Goal: Task Accomplishment & Management: Manage account settings

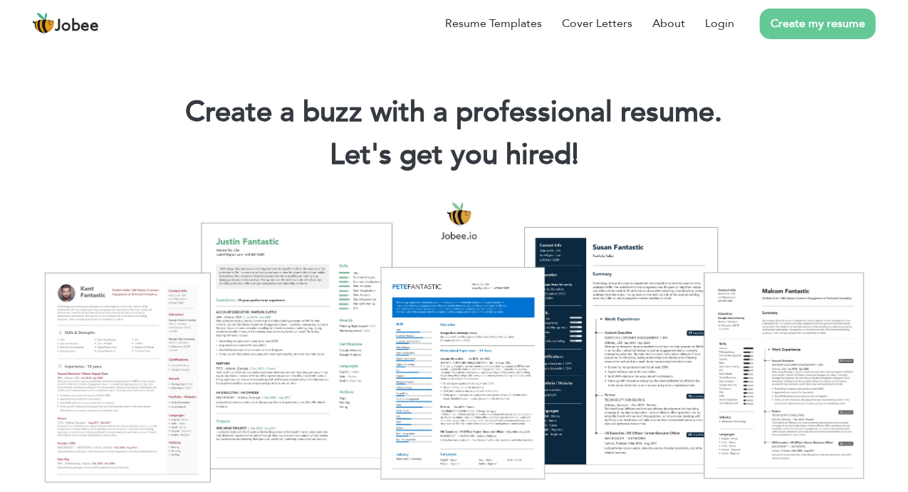
click at [289, 448] on div at bounding box center [454, 342] width 887 height 314
drag, startPoint x: 0, startPoint y: 0, endPoint x: 289, endPoint y: 448, distance: 533.4
click at [289, 448] on div at bounding box center [454, 342] width 887 height 314
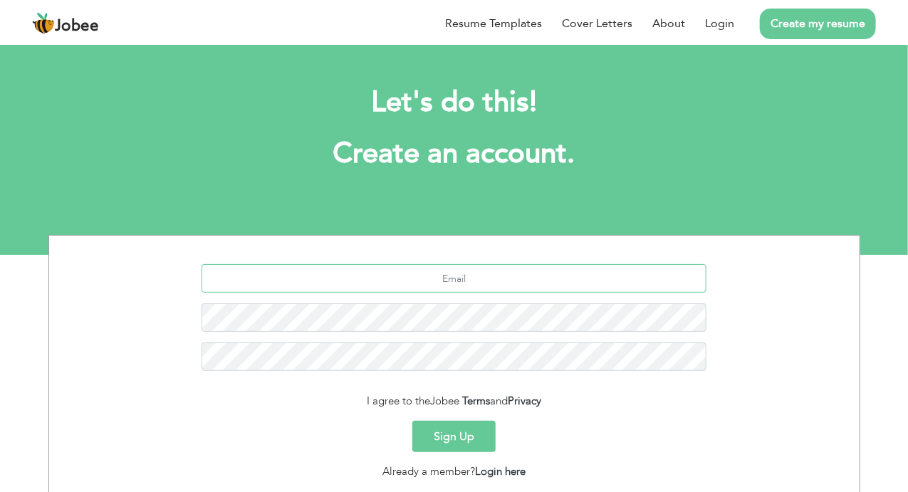
click at [474, 287] on input "text" at bounding box center [454, 278] width 505 height 29
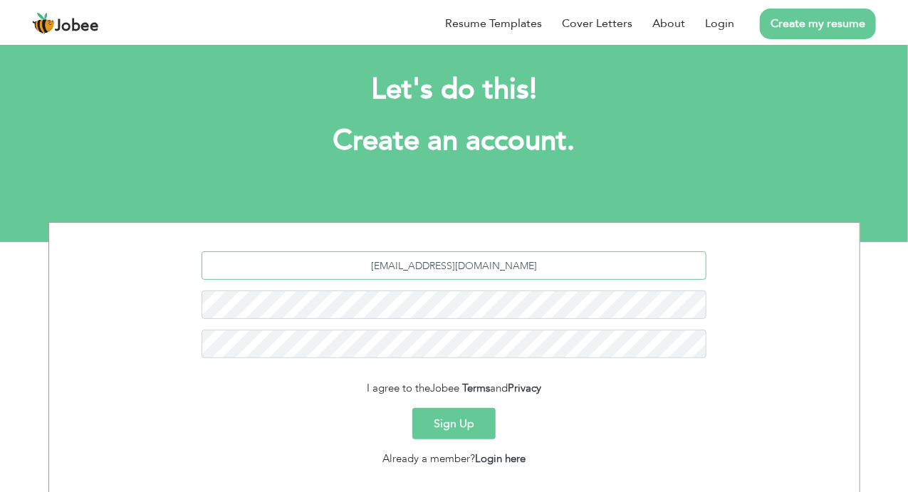
type input "[EMAIL_ADDRESS][DOMAIN_NAME]"
click at [469, 426] on button "Sign Up" at bounding box center [454, 423] width 83 height 31
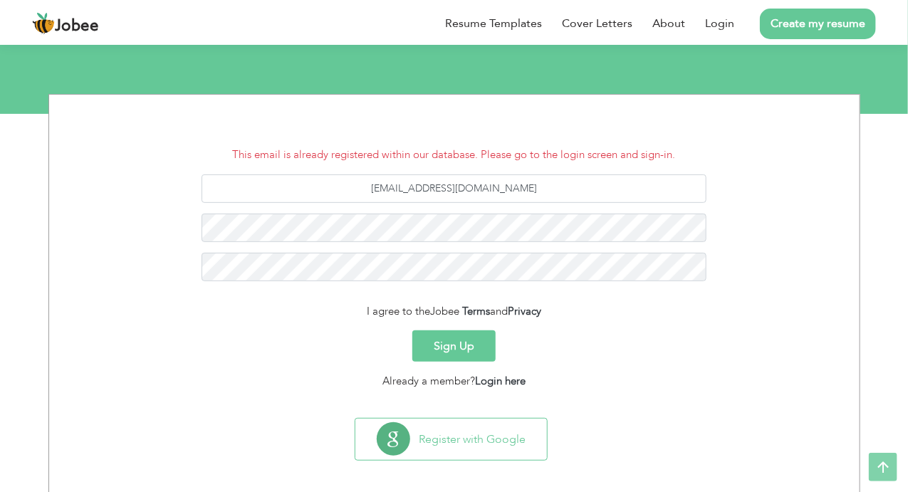
scroll to position [143, 0]
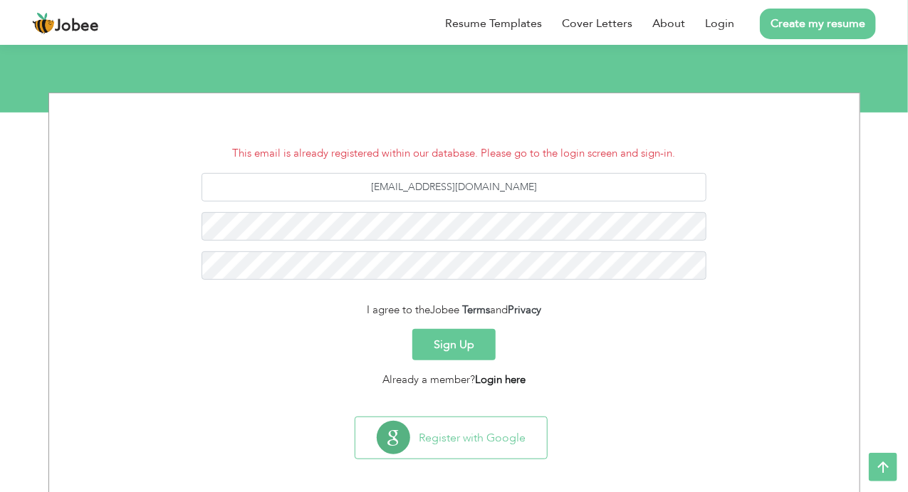
click at [501, 385] on link "Login here" at bounding box center [500, 380] width 51 height 14
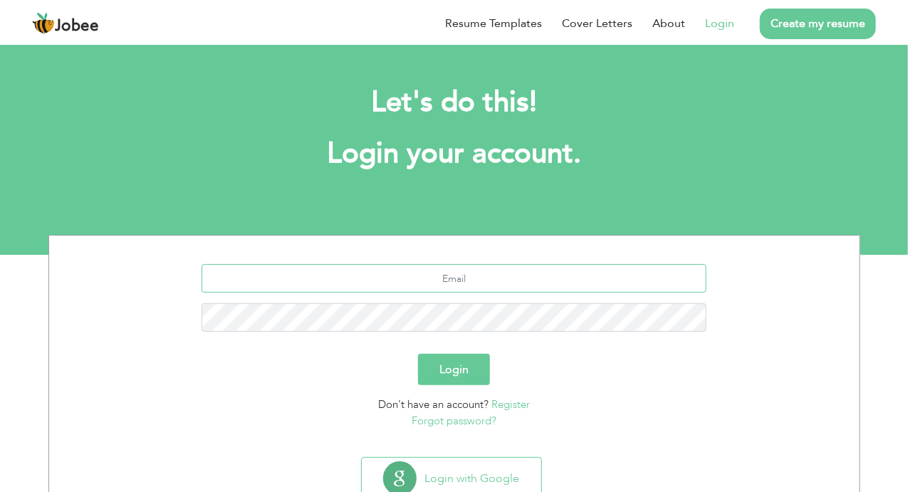
click at [447, 269] on input "text" at bounding box center [454, 278] width 505 height 29
type input "[EMAIL_ADDRESS][DOMAIN_NAME]"
click at [447, 385] on button "Login" at bounding box center [454, 369] width 72 height 31
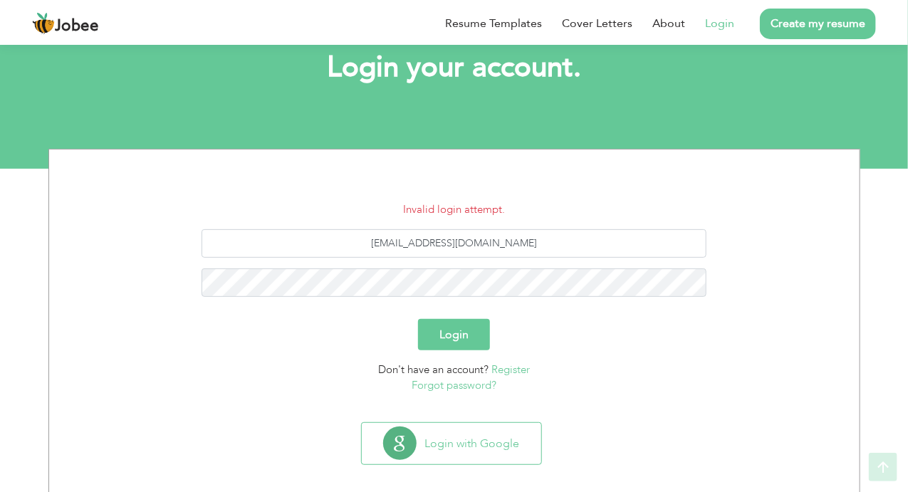
scroll to position [98, 0]
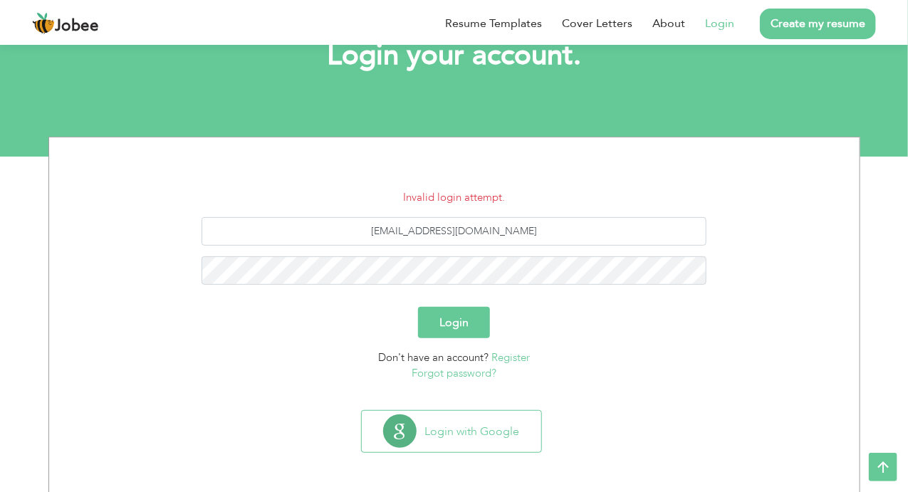
click at [456, 376] on link "Forgot password?" at bounding box center [454, 373] width 85 height 14
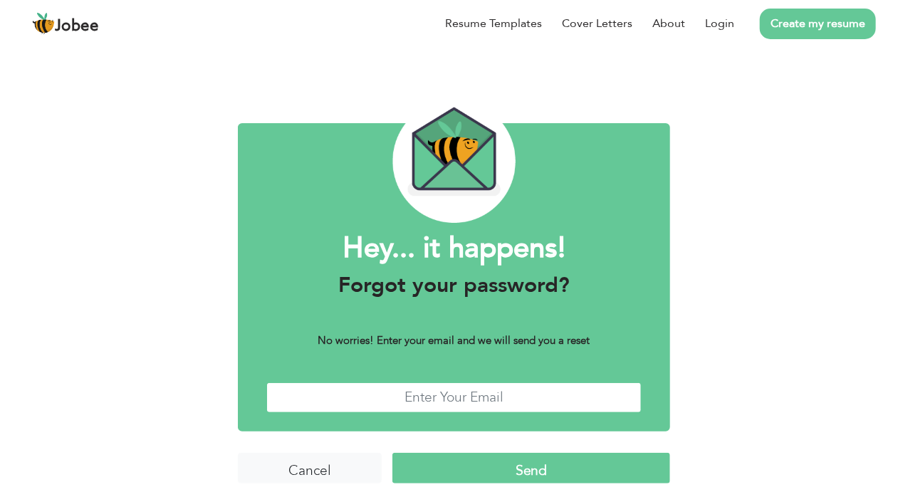
click at [452, 389] on input "text" at bounding box center [454, 398] width 376 height 31
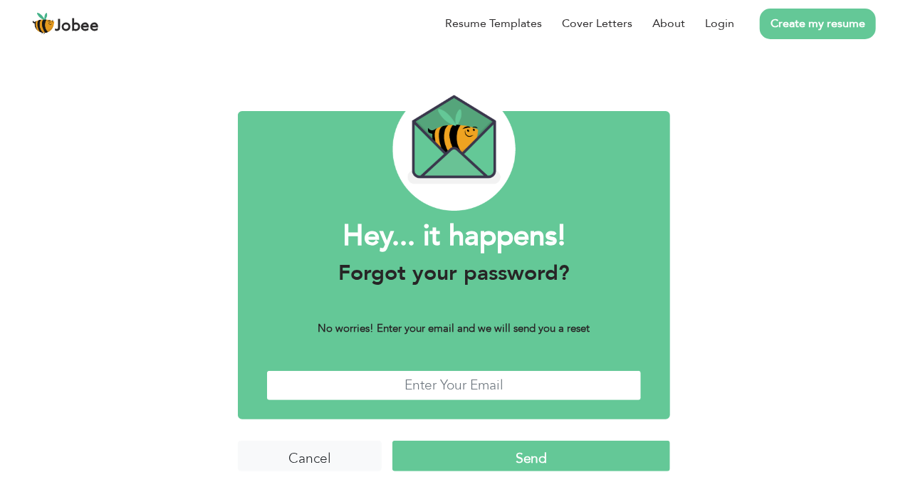
click at [452, 389] on input "text" at bounding box center [454, 386] width 376 height 31
type input "[EMAIL_ADDRESS][DOMAIN_NAME]"
click at [478, 448] on input "Send" at bounding box center [532, 456] width 278 height 31
